Goal: Task Accomplishment & Management: Use online tool/utility

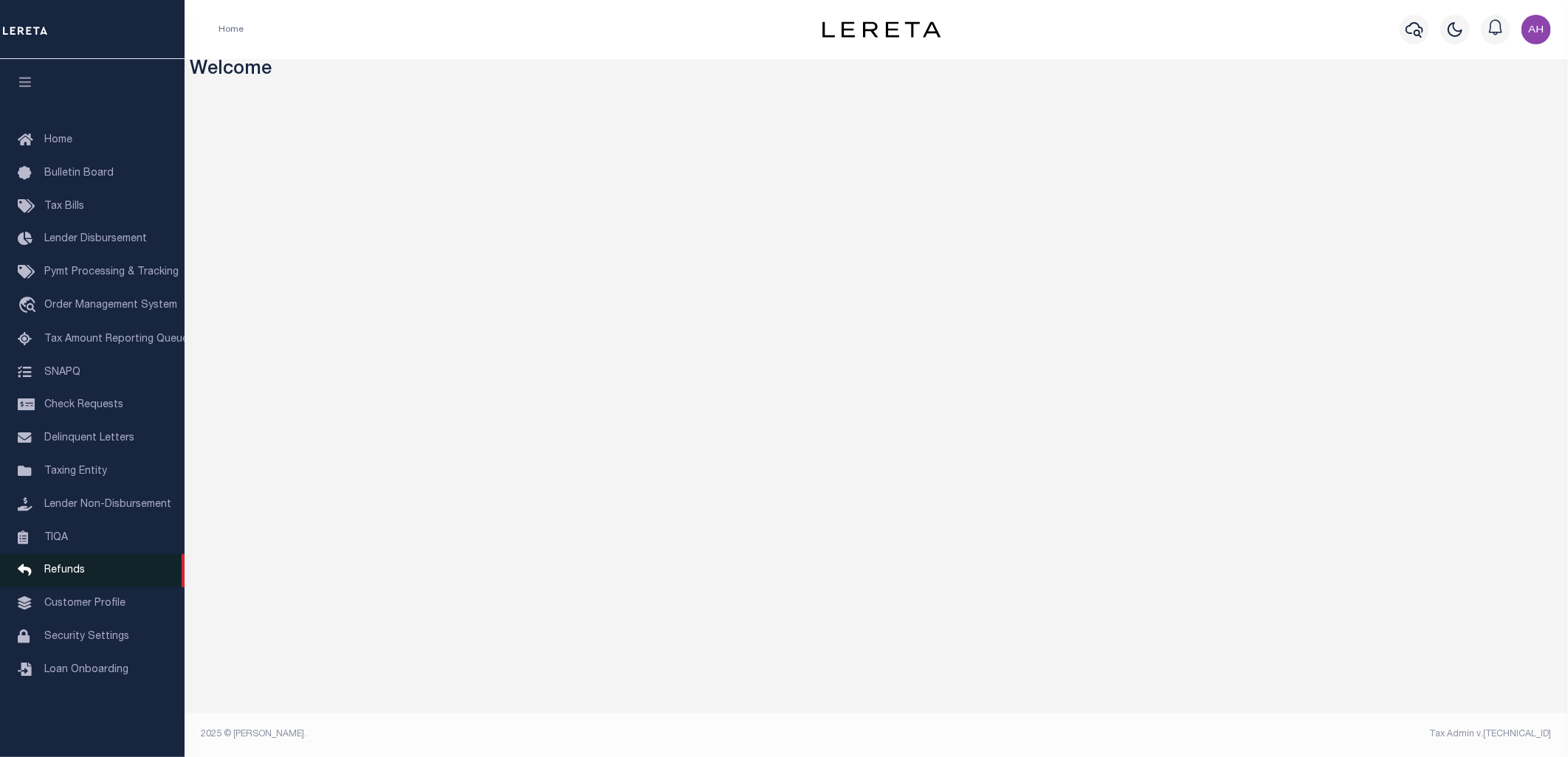
click at [58, 569] on span "Refunds" at bounding box center [64, 570] width 41 height 10
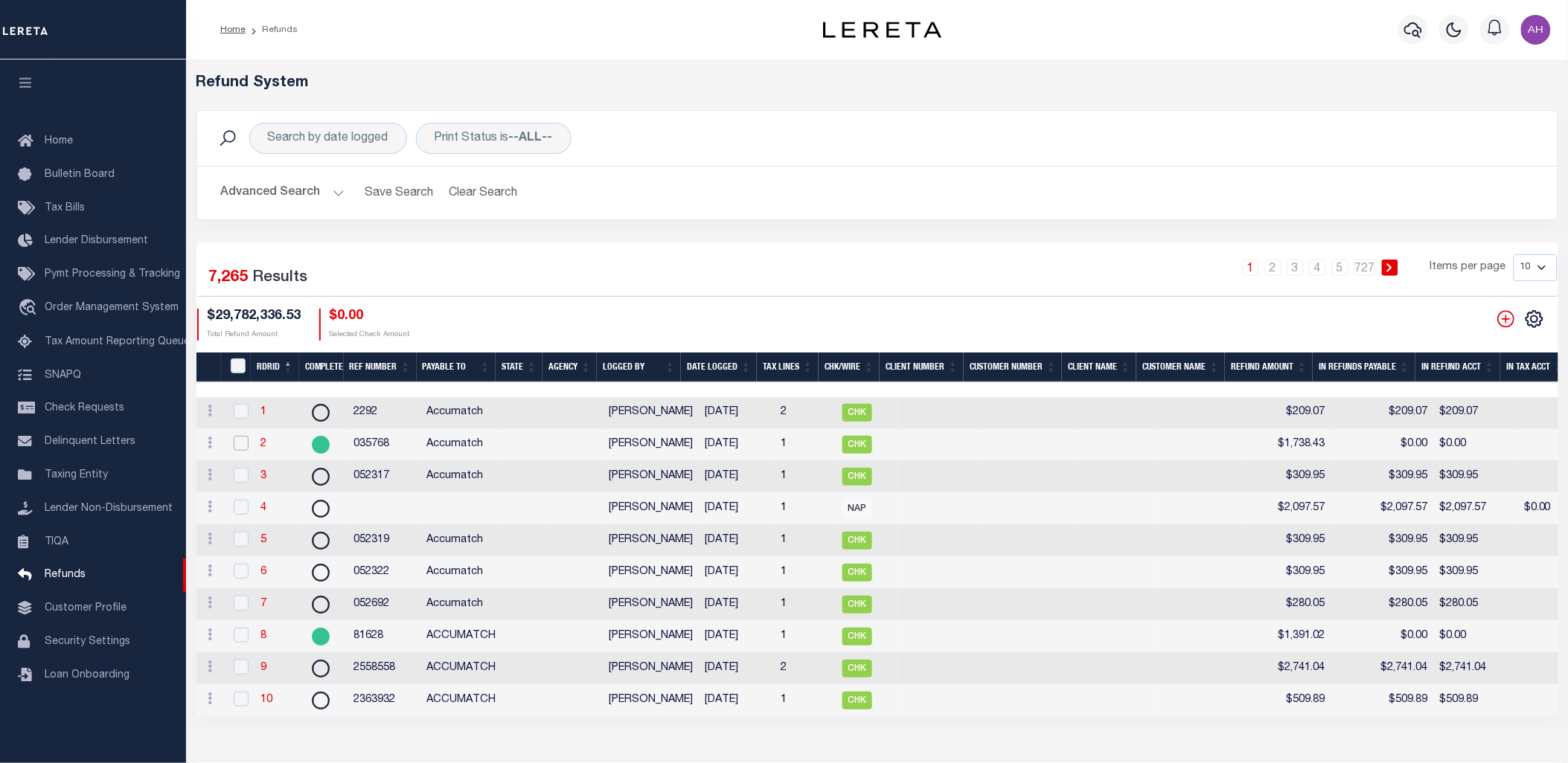
click at [239, 442] on input "checkbox" at bounding box center [241, 443] width 14 height 14
checkbox input "true"
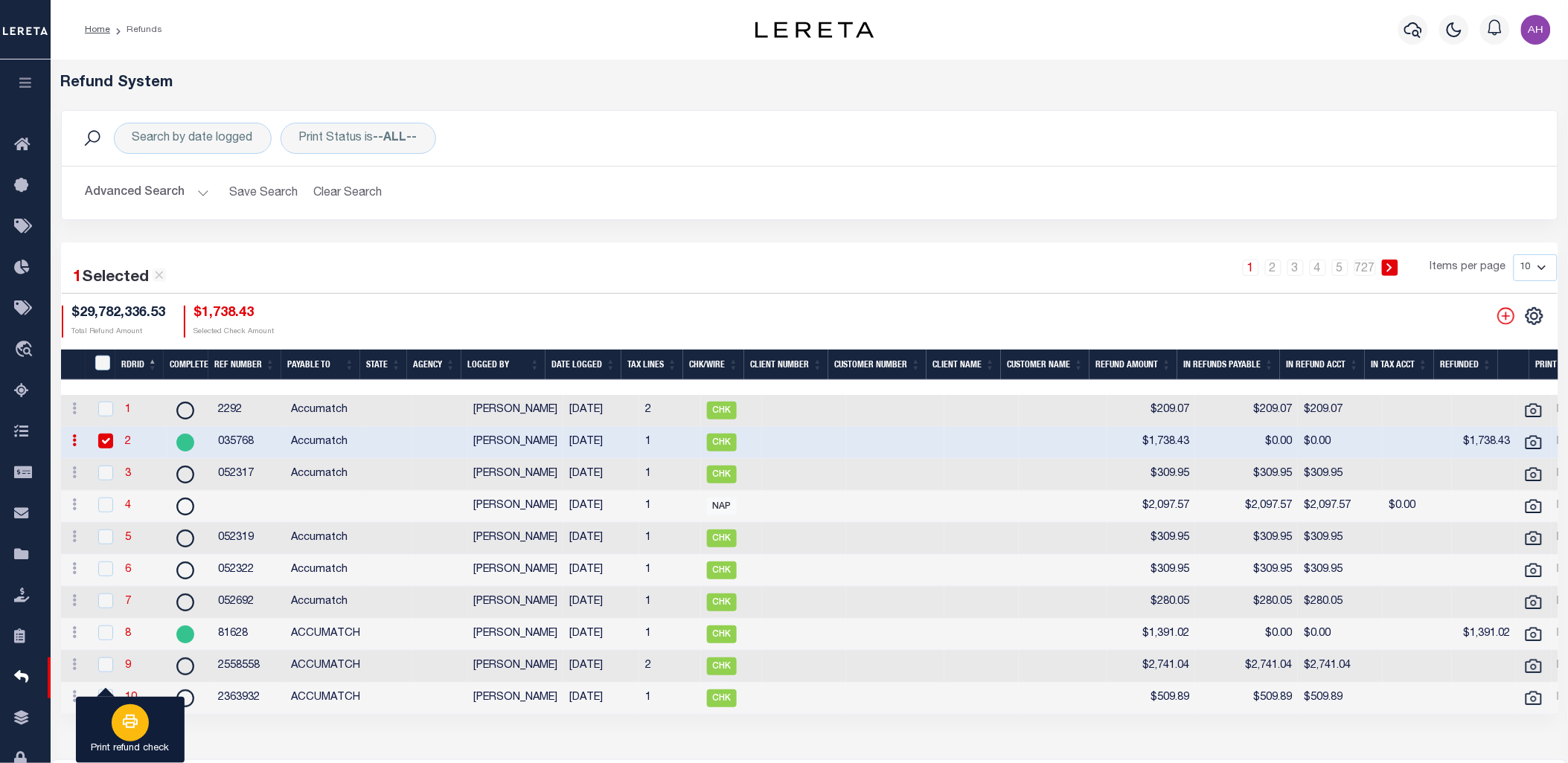
click at [137, 731] on icon "button" at bounding box center [130, 721] width 18 height 18
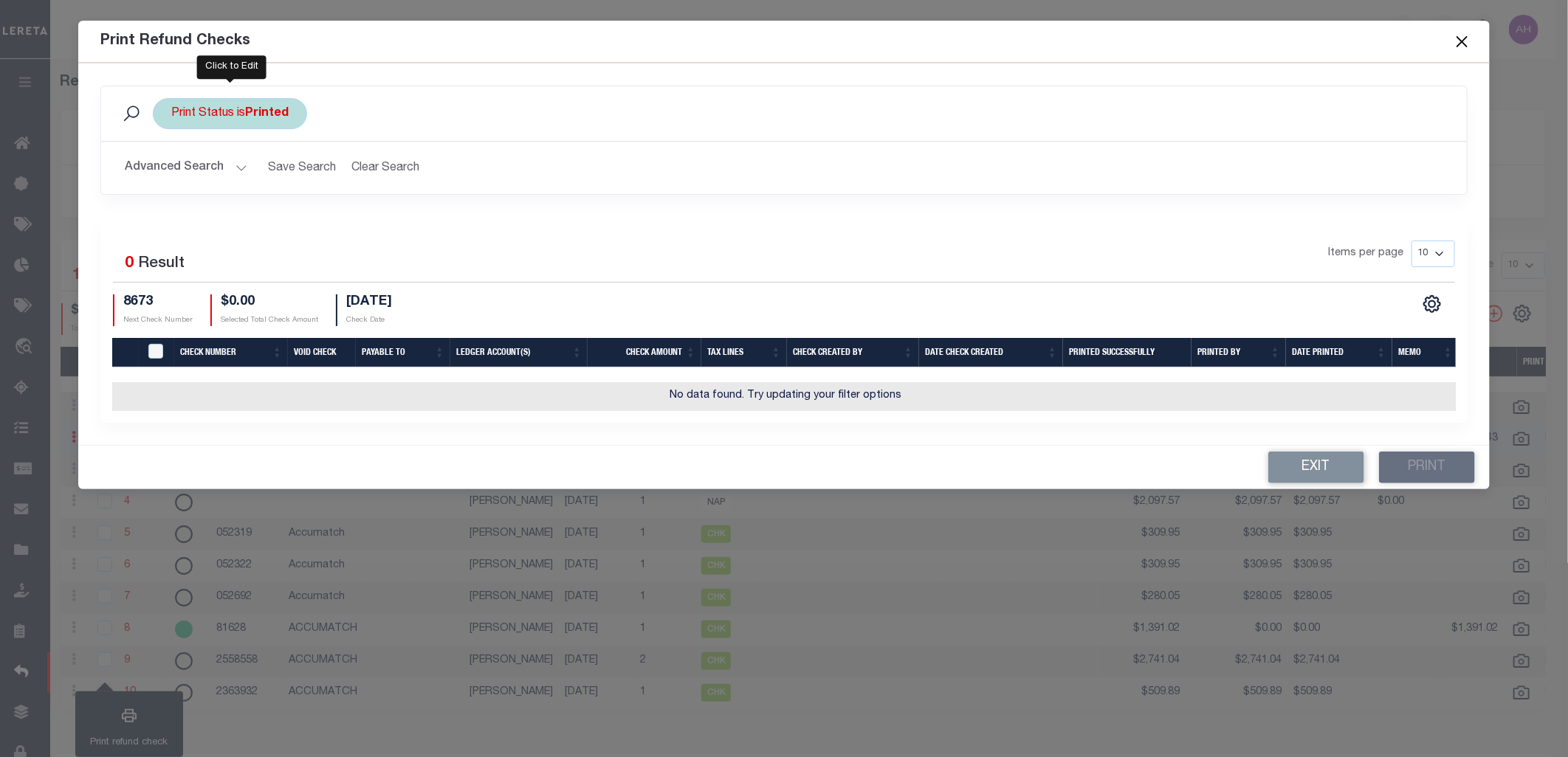
click at [248, 109] on b "Printed" at bounding box center [267, 113] width 44 height 12
click at [251, 193] on select "Printed Not Printed" at bounding box center [280, 185] width 217 height 28
select select "false"
click at [172, 172] on select "Printed Not Printed" at bounding box center [280, 185] width 217 height 28
click at [375, 223] on input "Apply" at bounding box center [367, 218] width 44 height 24
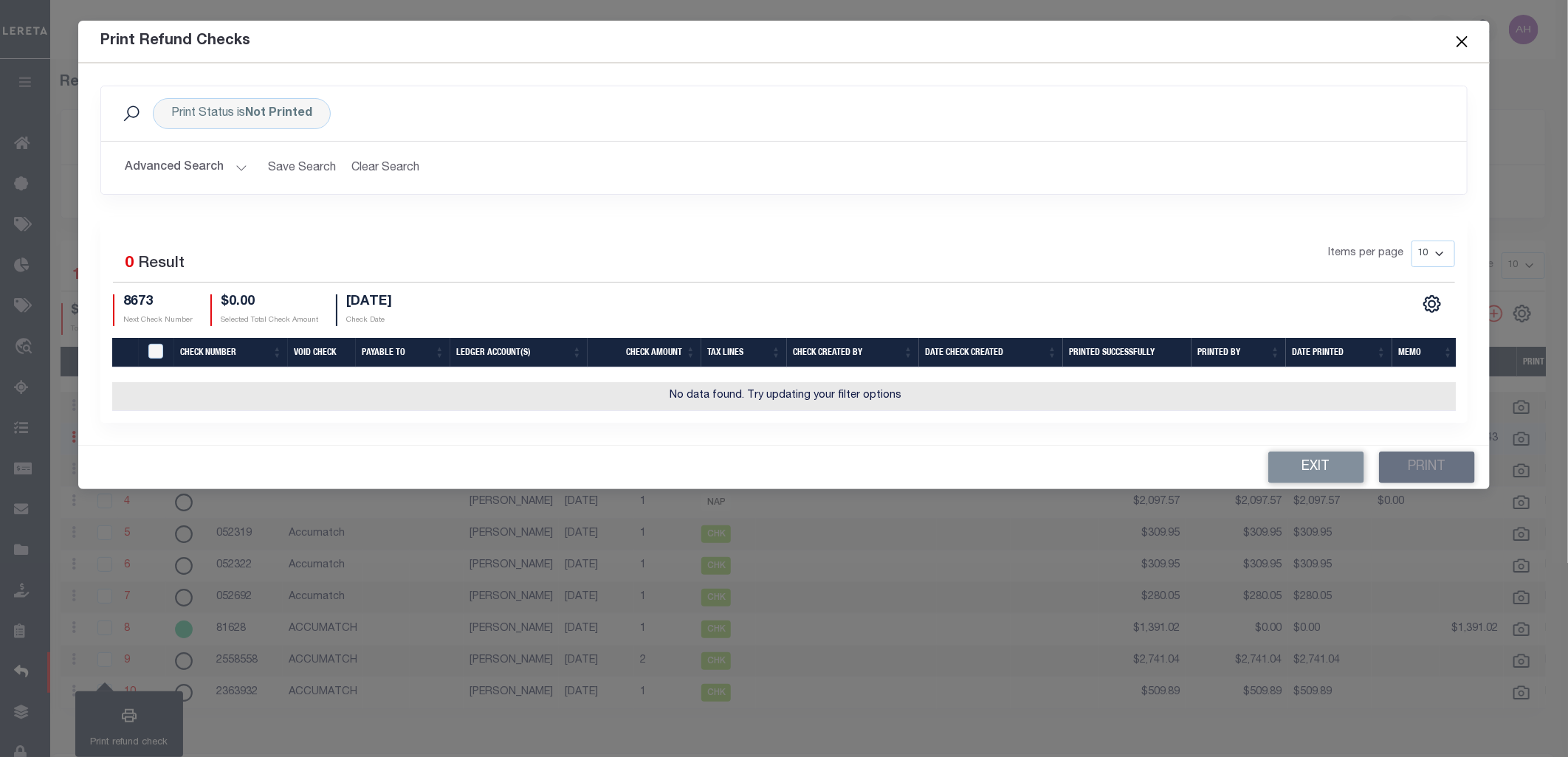
click at [375, 223] on div "Selected 0 Result Items per page 10 25 50 100 8673 $0.00" at bounding box center [784, 320] width 1368 height 206
click at [193, 160] on button "Advanced Search" at bounding box center [185, 168] width 122 height 29
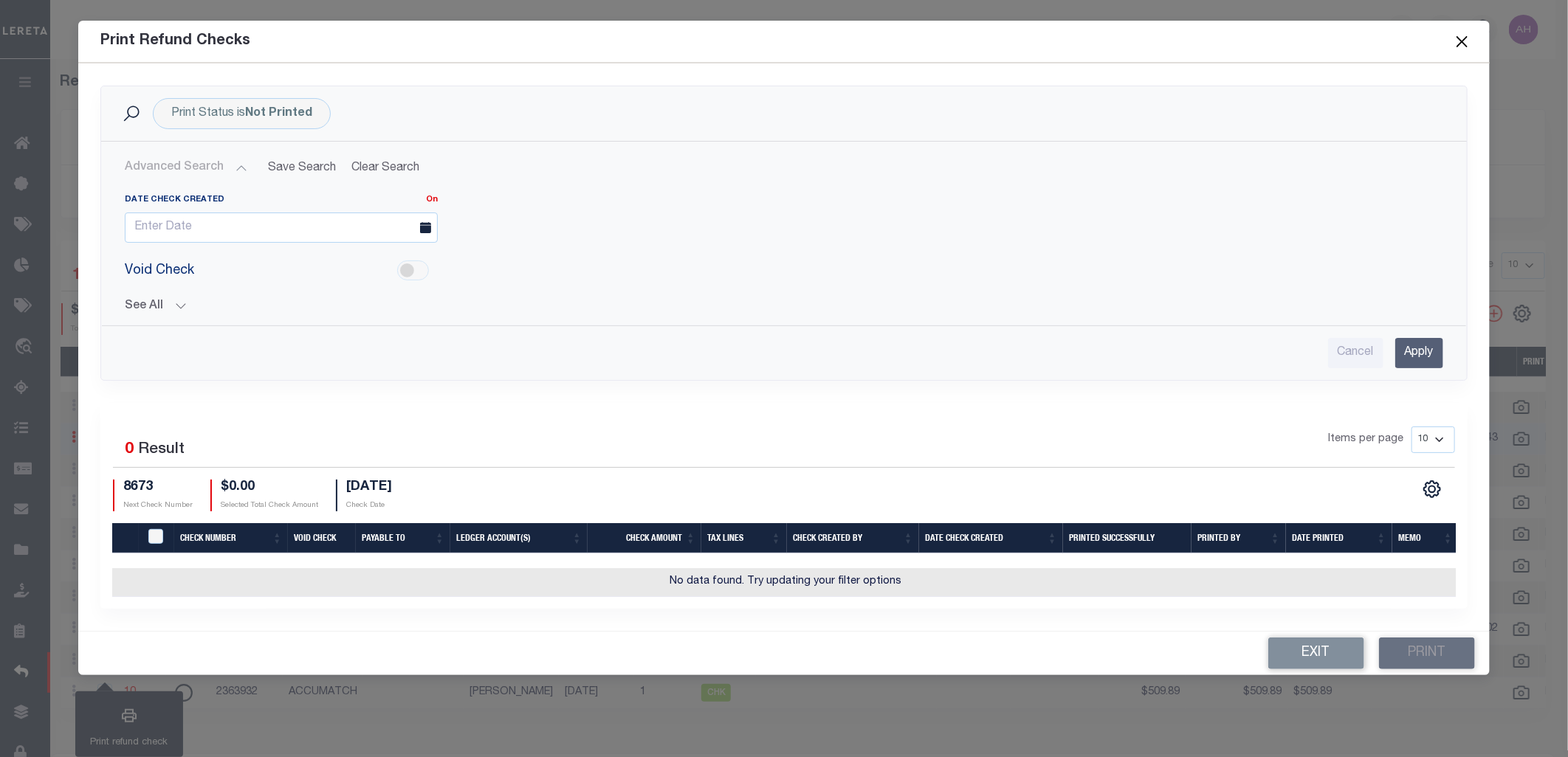
click at [193, 160] on button "Advanced Search" at bounding box center [185, 168] width 122 height 29
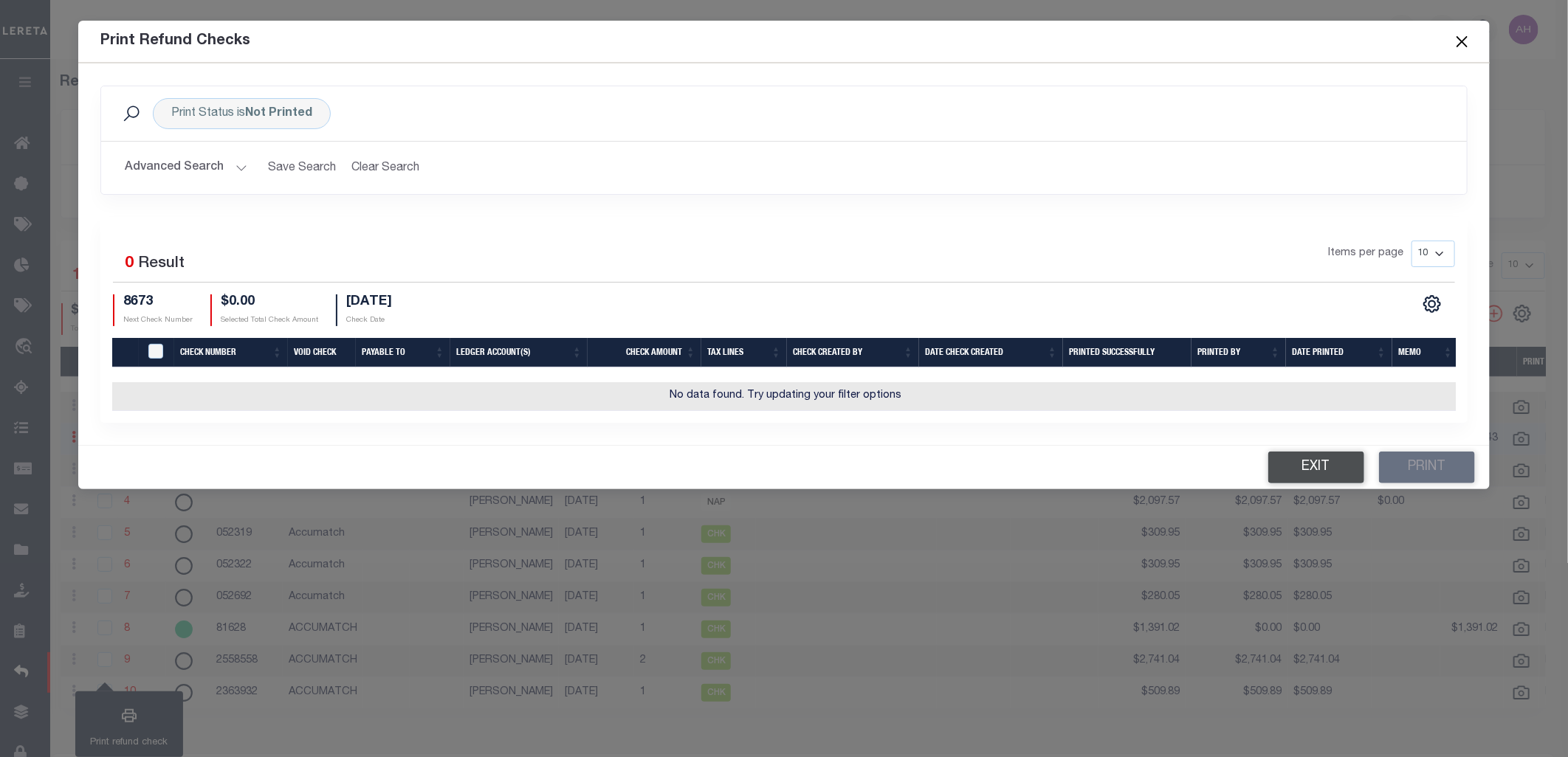
click at [1324, 483] on button "Exit" at bounding box center [1316, 468] width 96 height 32
